Goal: Browse casually

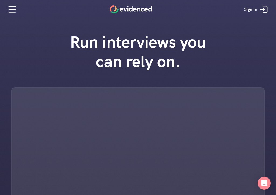
click at [270, 194] on div "Run interviews you can rely on." at bounding box center [138, 139] width 276 height 224
click at [271, 194] on div "Run interviews you can rely on." at bounding box center [138, 139] width 276 height 224
click at [272, 195] on div "Run interviews you can rely on." at bounding box center [138, 139] width 276 height 224
click at [269, 195] on div "Run interviews you can rely on." at bounding box center [138, 139] width 276 height 224
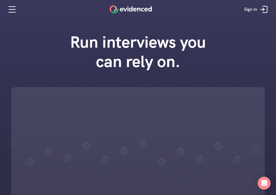
click at [270, 194] on div "Run interviews you can rely on." at bounding box center [138, 139] width 276 height 224
